Goal: Navigation & Orientation: Find specific page/section

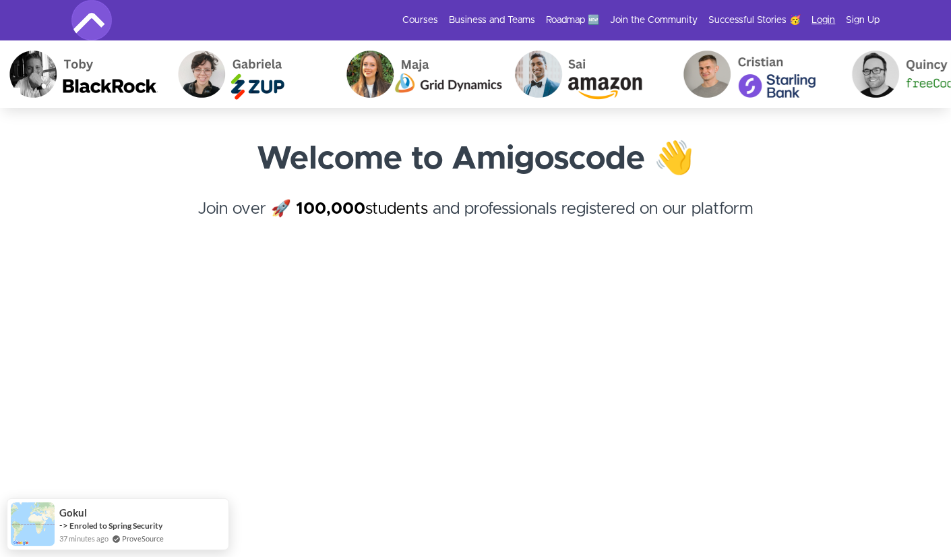
click at [817, 22] on link "Login" at bounding box center [824, 19] width 24 height 13
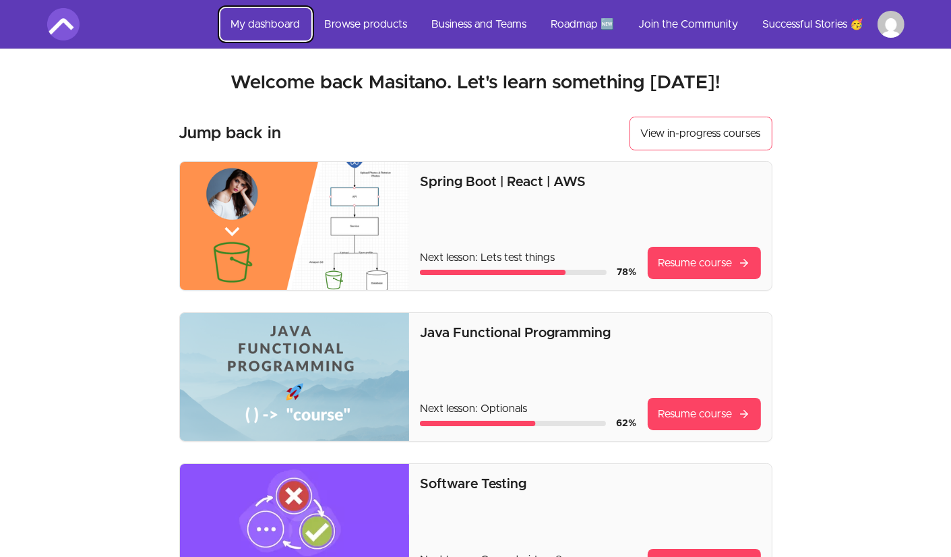
click at [282, 20] on link "My dashboard" at bounding box center [265, 24] width 91 height 32
click at [266, 29] on link "My dashboard" at bounding box center [265, 24] width 91 height 32
click at [385, 17] on link "Browse products" at bounding box center [366, 24] width 104 height 32
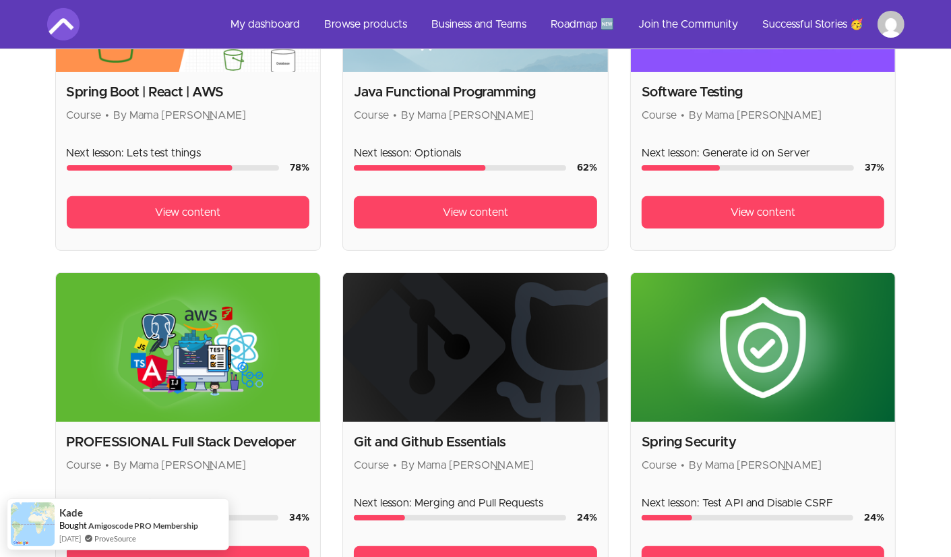
scroll to position [390, 0]
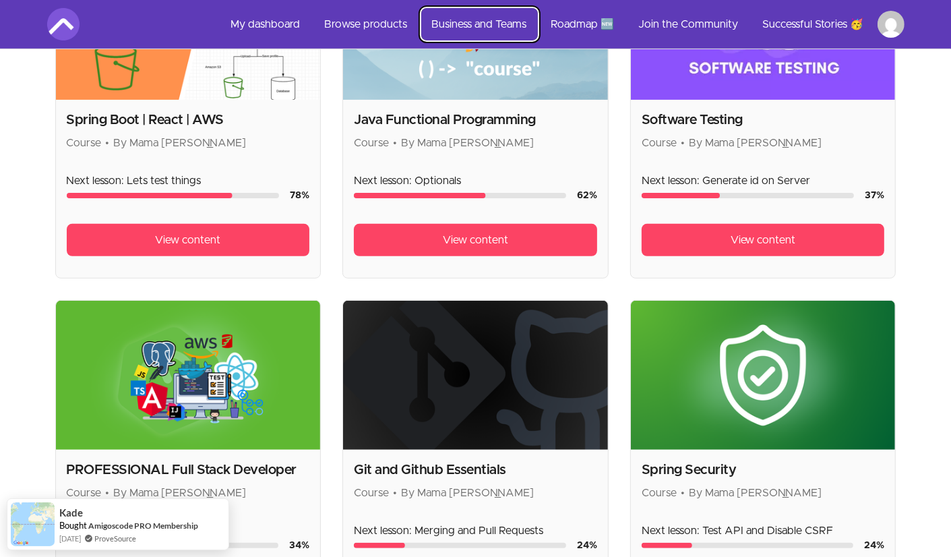
click at [479, 22] on link "Business and Teams" at bounding box center [479, 24] width 117 height 32
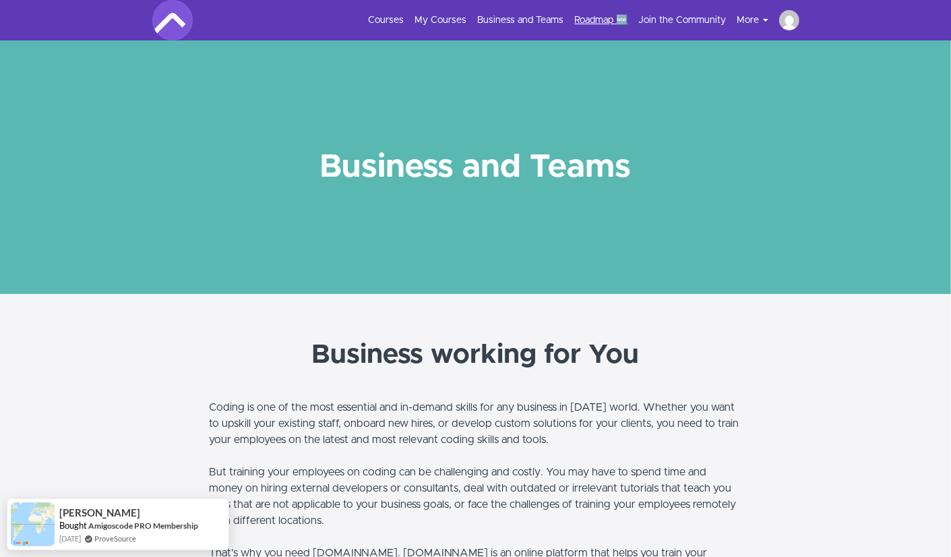
click at [585, 22] on link "Roadmap 🆕" at bounding box center [601, 19] width 53 height 13
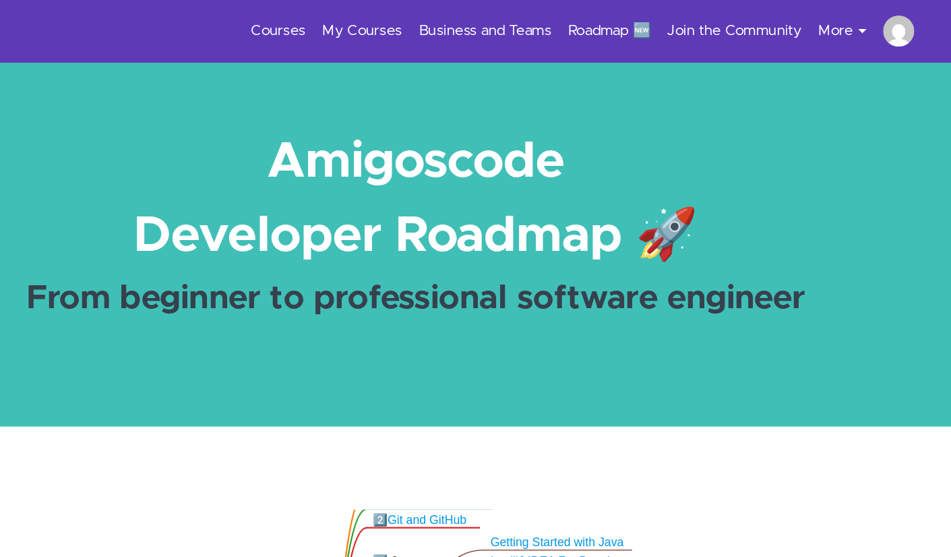
click at [738, 20] on button "More" at bounding box center [758, 19] width 42 height 13
